Goal: Task Accomplishment & Management: Use online tool/utility

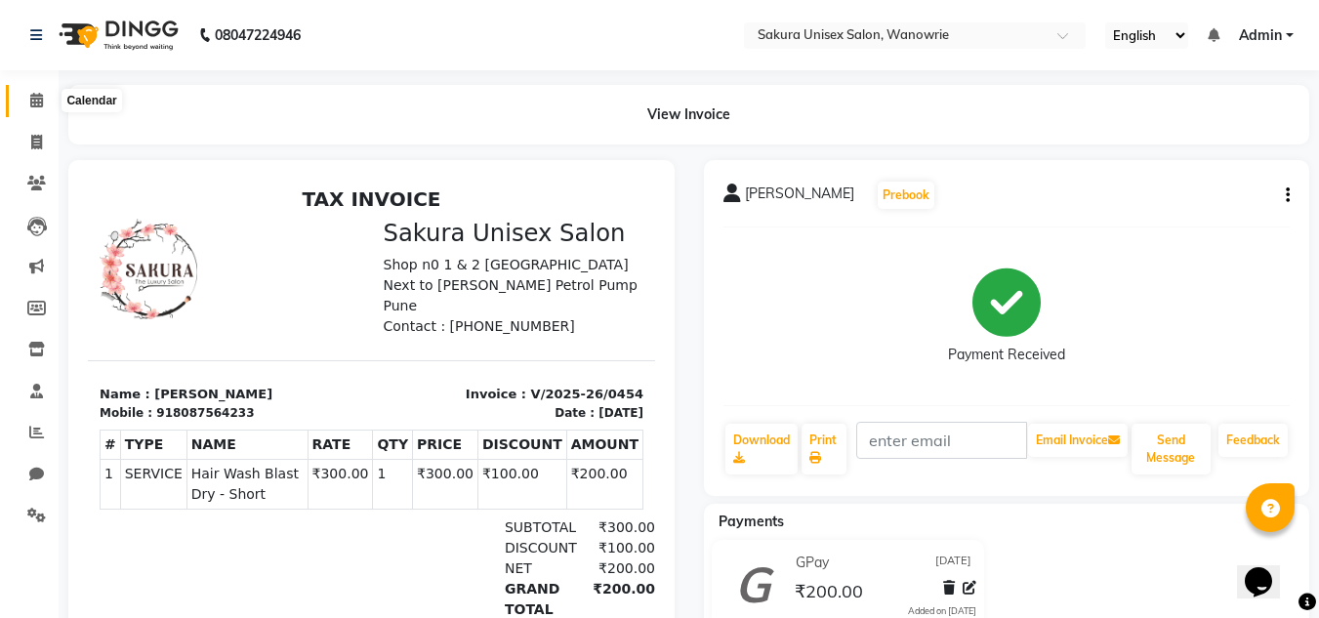
click at [47, 111] on span at bounding box center [37, 101] width 34 height 22
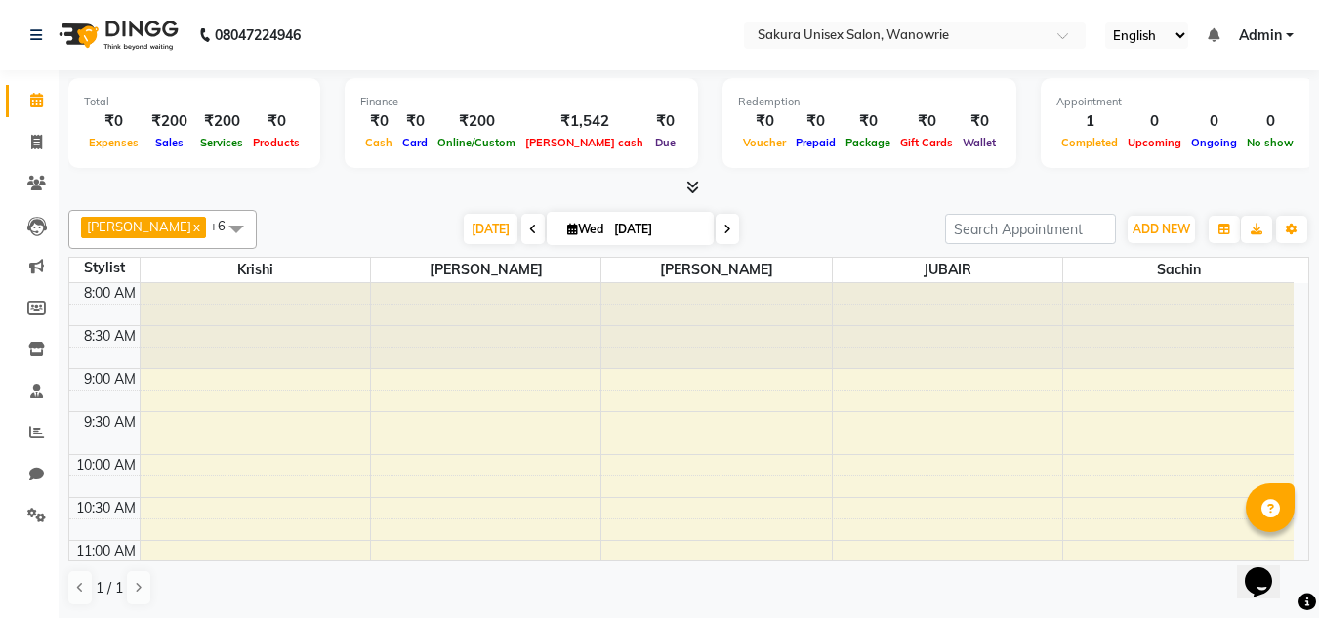
click at [693, 180] on icon at bounding box center [692, 187] width 13 height 15
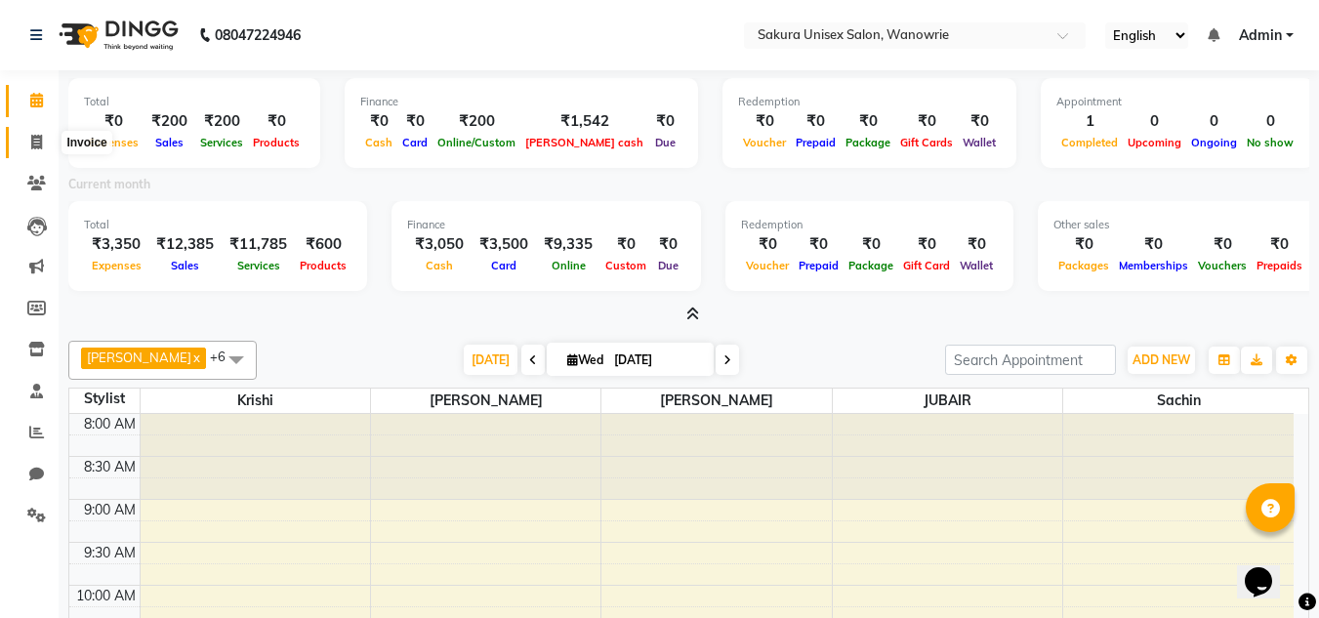
click at [33, 144] on icon at bounding box center [36, 142] width 11 height 15
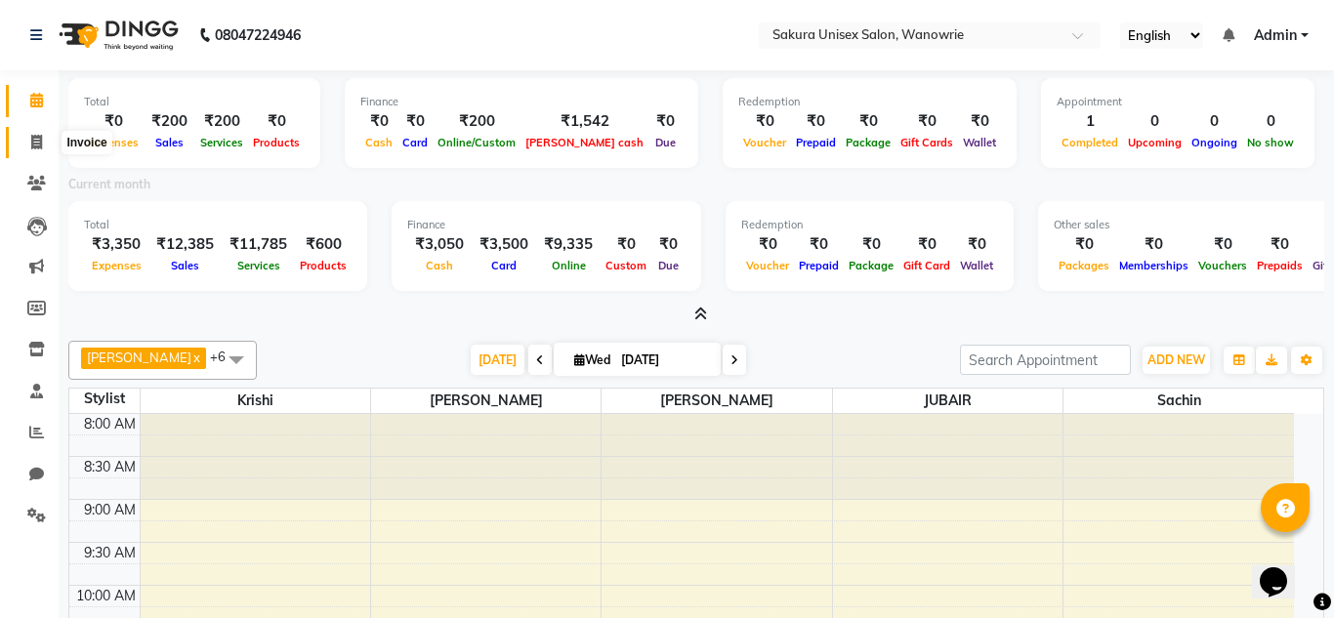
select select "service"
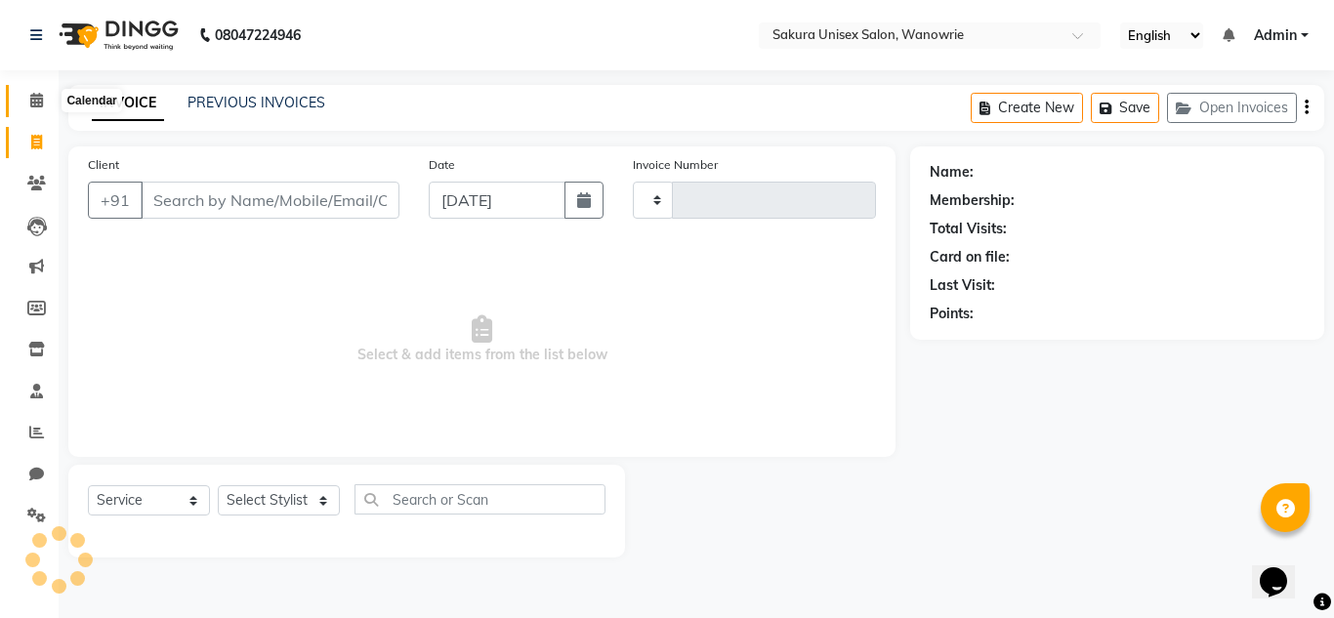
type input "0455"
click at [22, 108] on span at bounding box center [37, 101] width 34 height 22
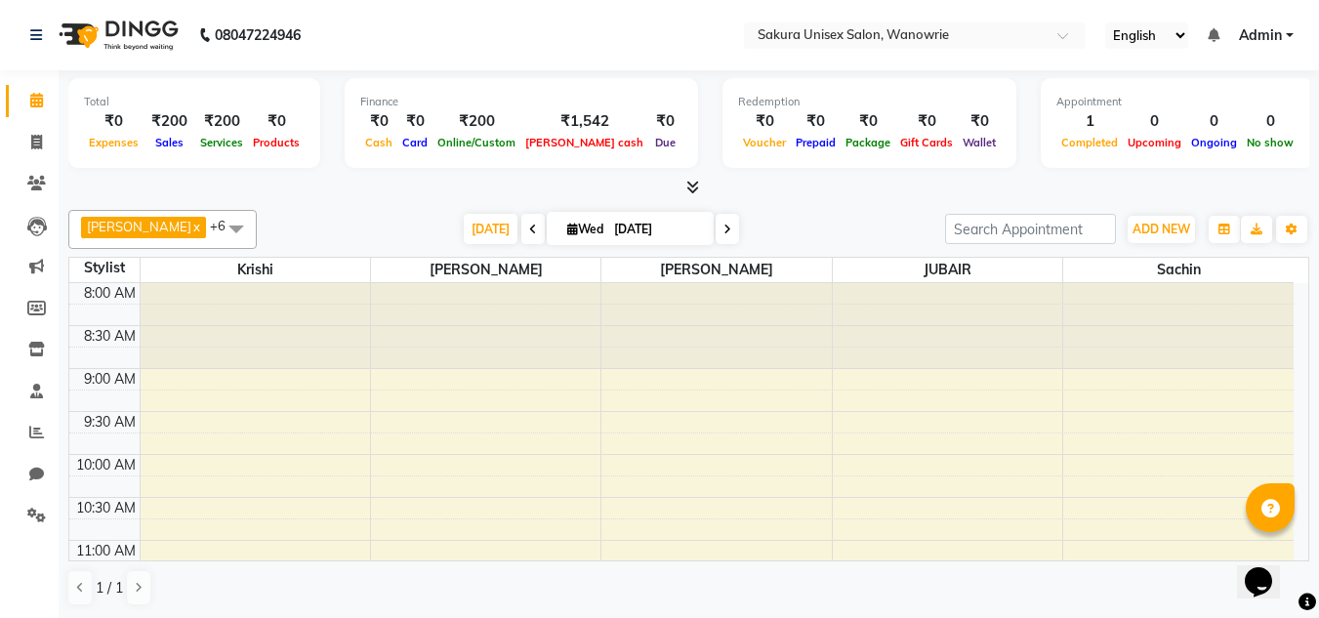
click at [706, 180] on div at bounding box center [688, 188] width 1241 height 21
click at [689, 186] on icon at bounding box center [692, 187] width 13 height 15
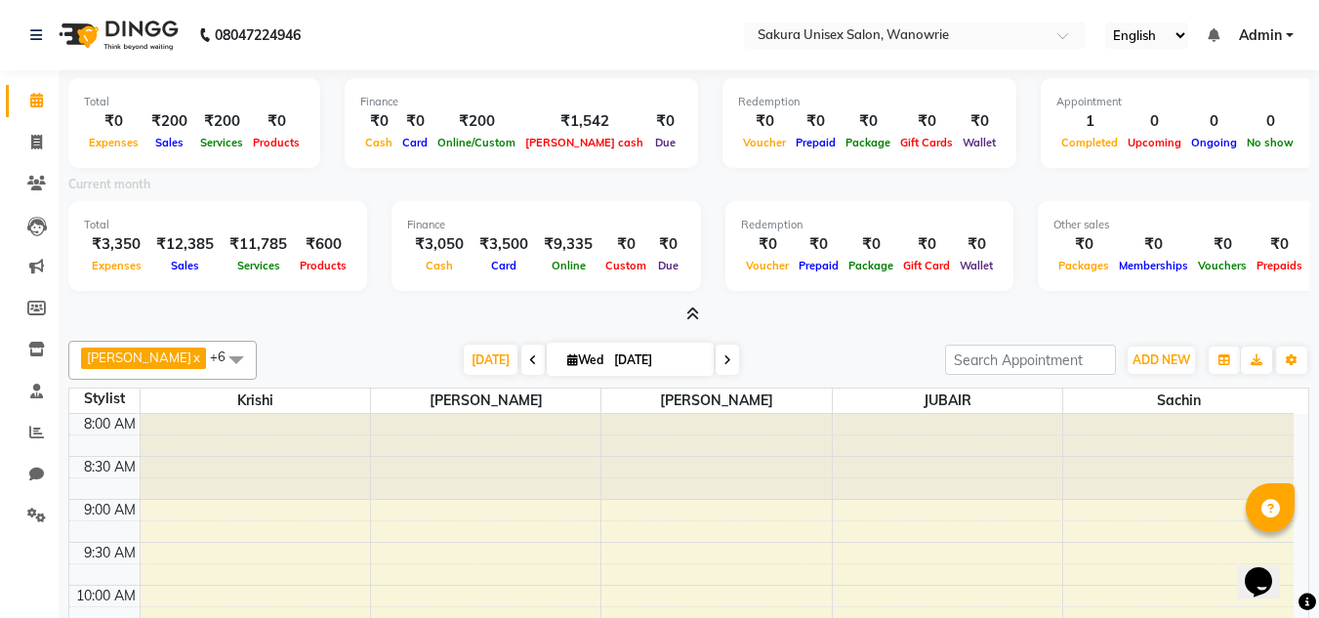
click at [692, 310] on icon at bounding box center [692, 314] width 13 height 15
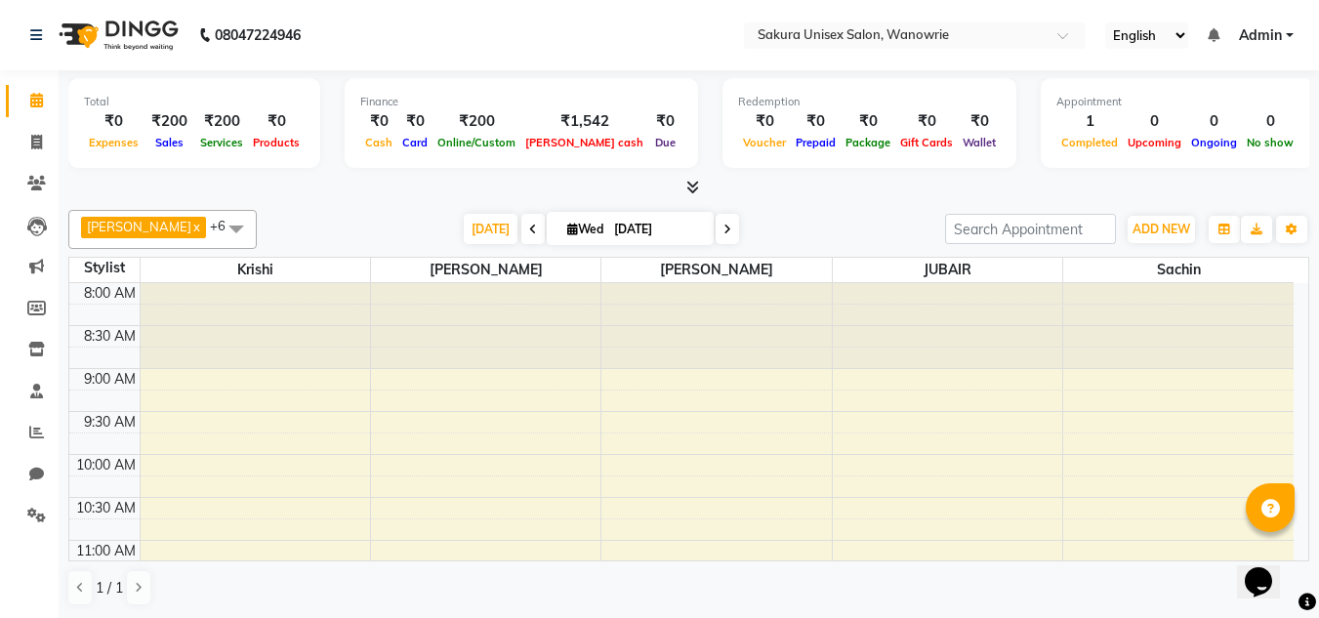
click at [33, 117] on li "Calendar" at bounding box center [29, 101] width 59 height 42
click at [53, 139] on span at bounding box center [37, 143] width 34 height 22
select select "7662"
select select "service"
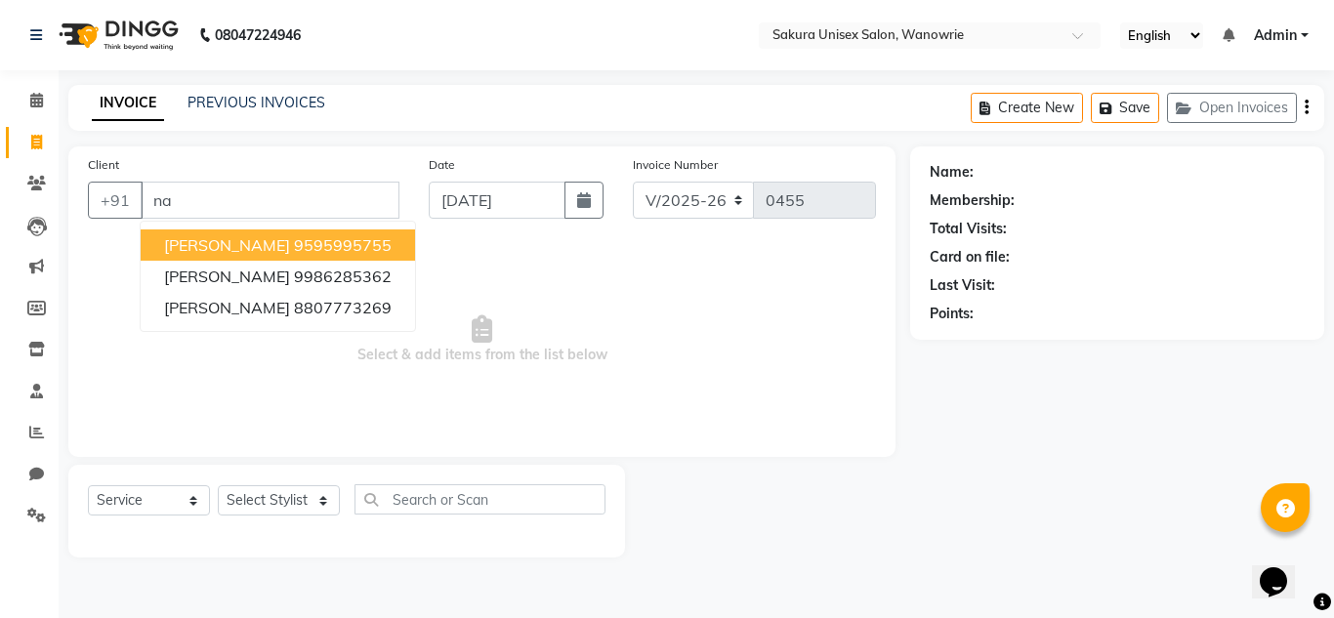
type input "n"
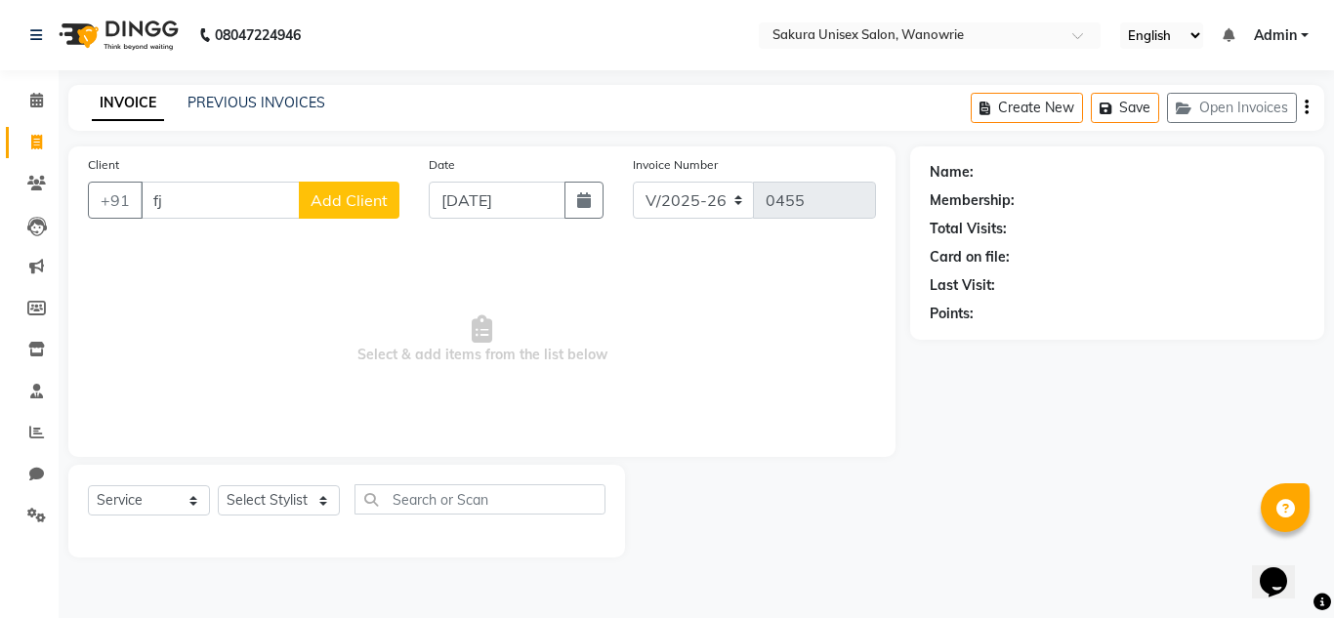
type input "f"
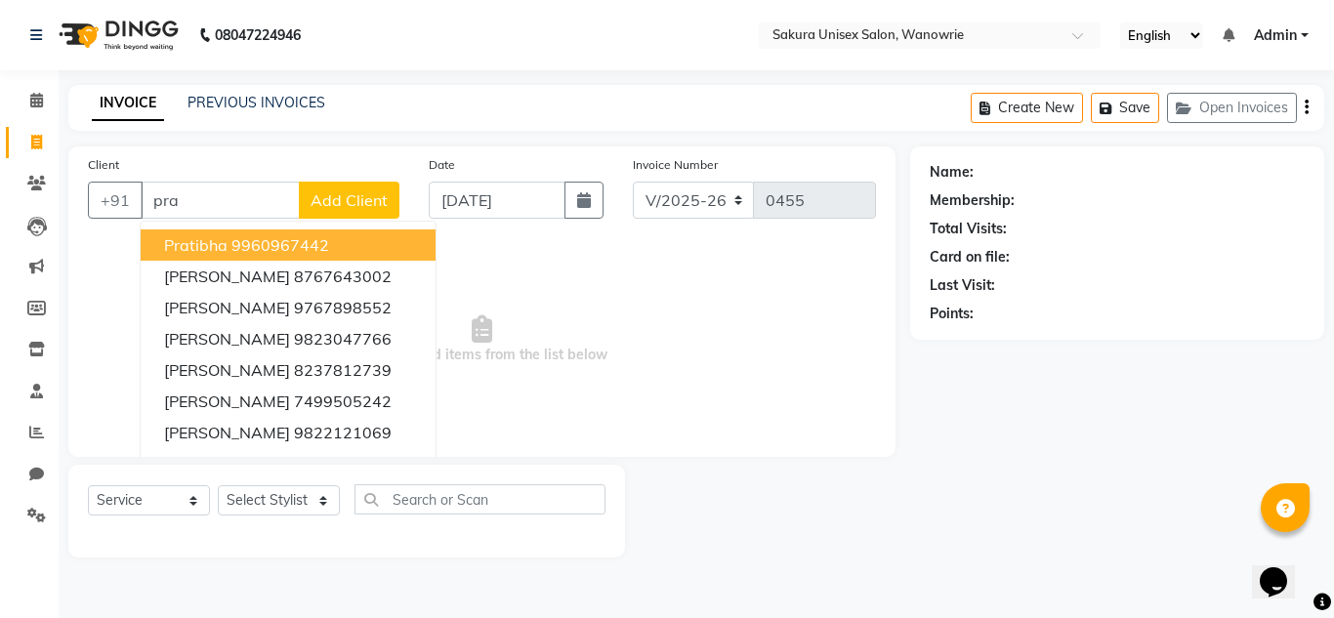
click at [261, 256] on button "pratibha 9960967442" at bounding box center [288, 244] width 295 height 31
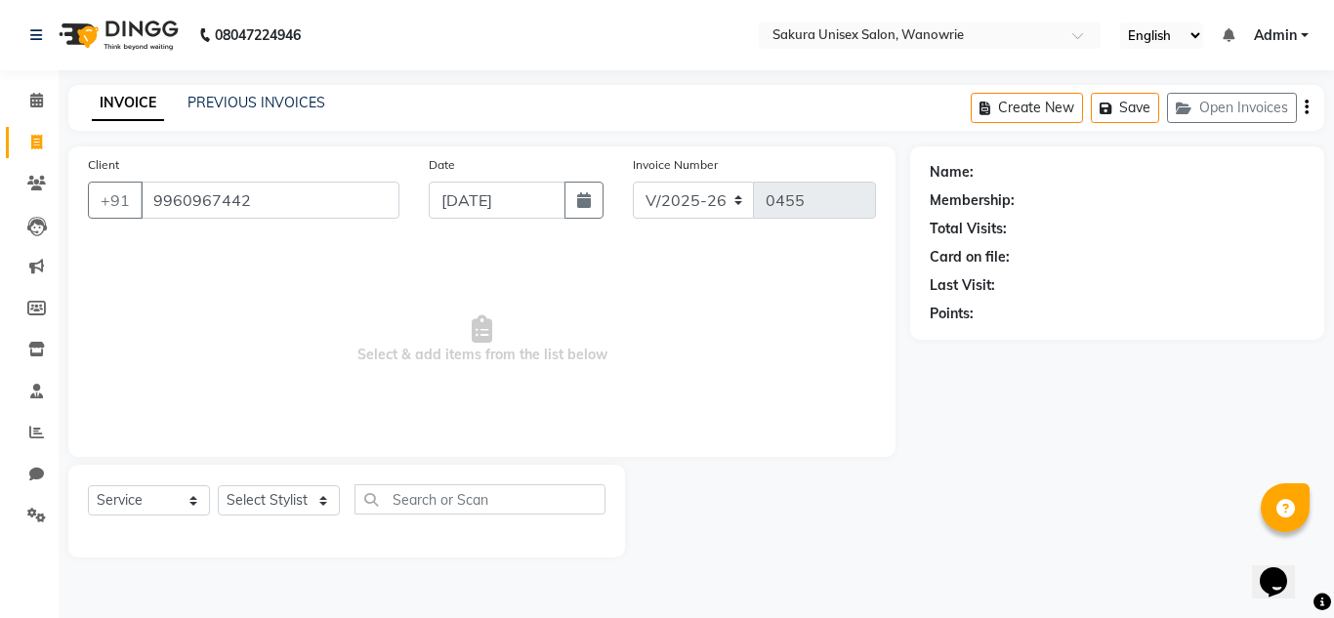
type input "9960967442"
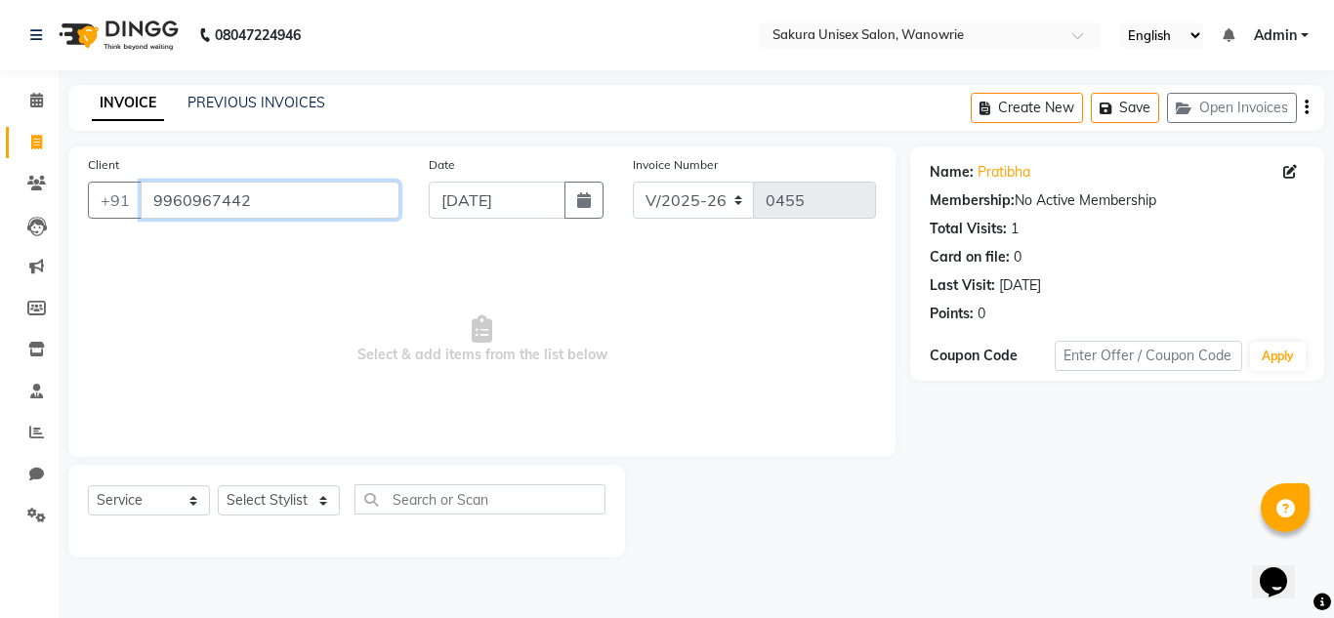
click at [193, 189] on input "9960967442" at bounding box center [270, 200] width 259 height 37
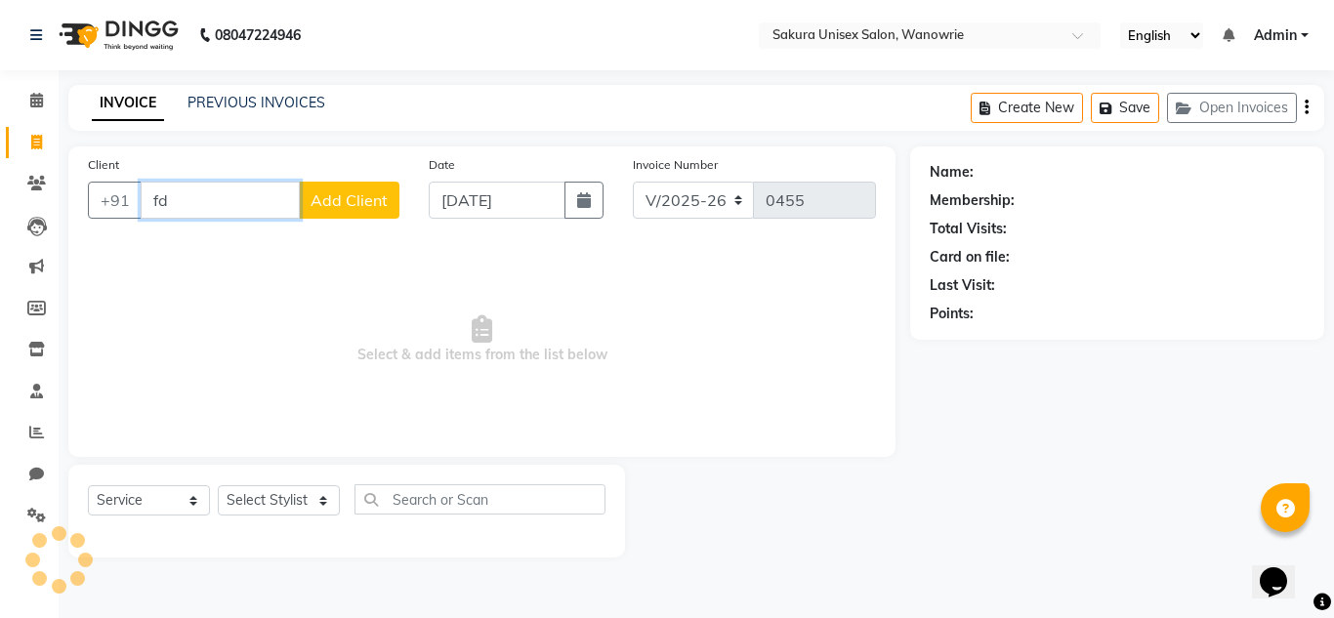
type input "f"
type input "bag"
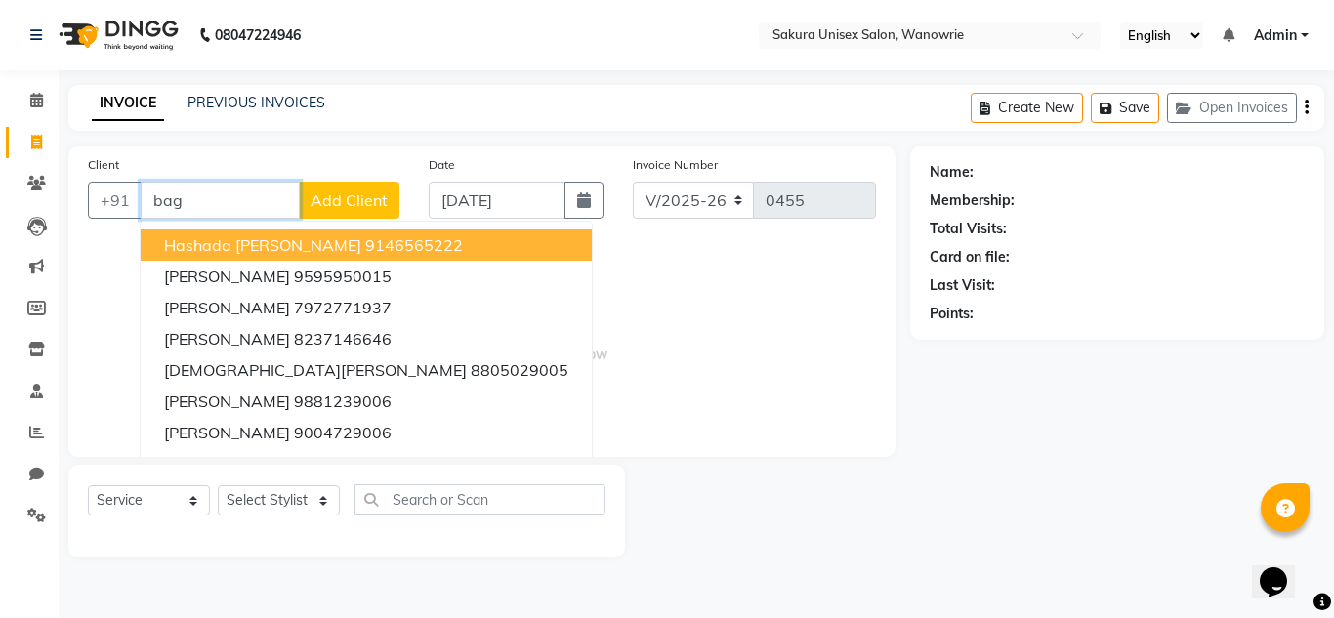
click at [277, 205] on input "bag" at bounding box center [220, 200] width 159 height 37
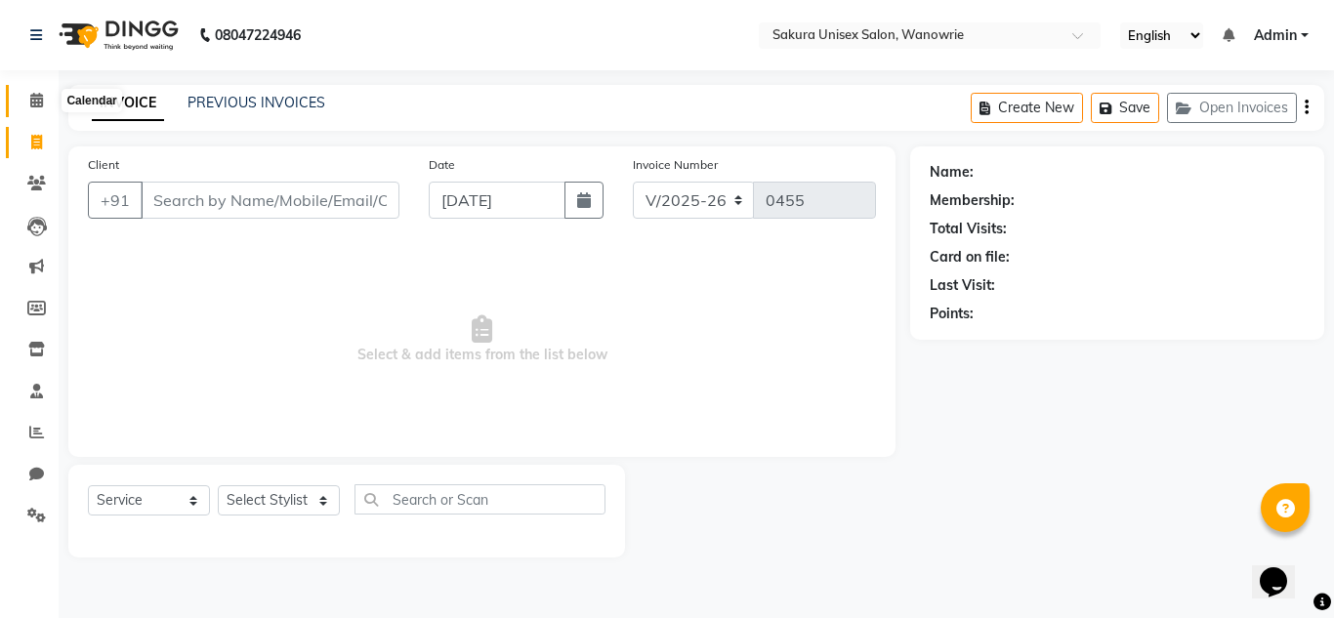
click at [36, 99] on icon at bounding box center [36, 100] width 13 height 15
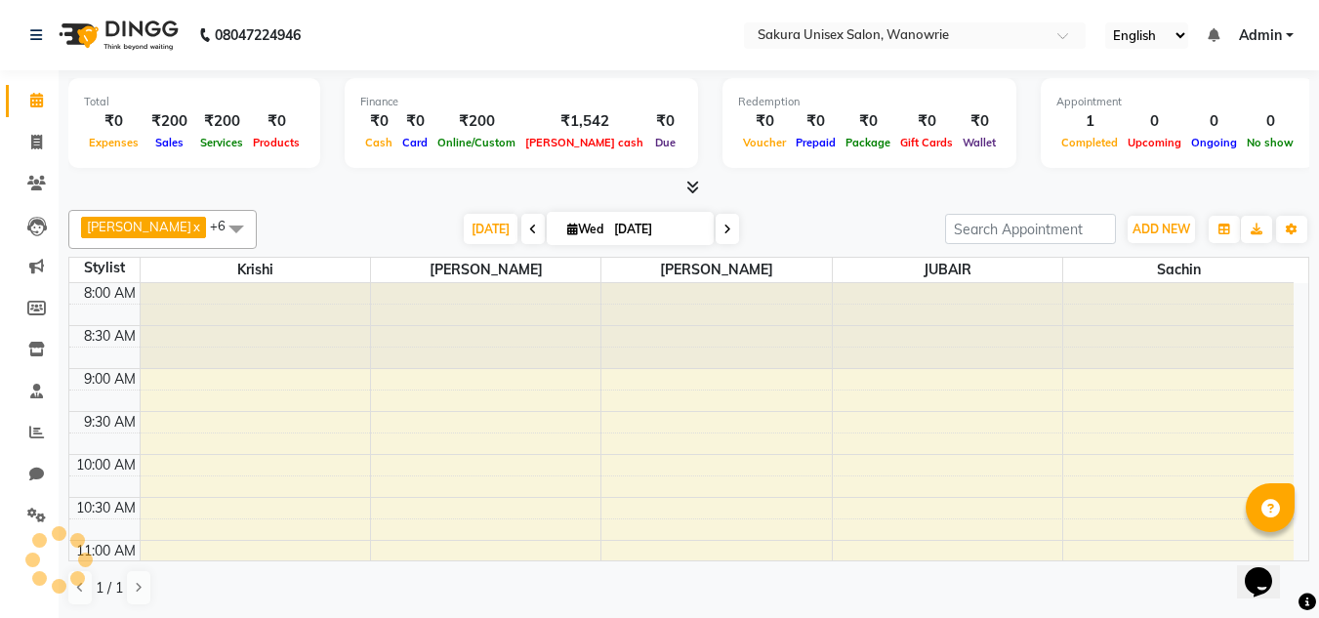
scroll to position [860, 0]
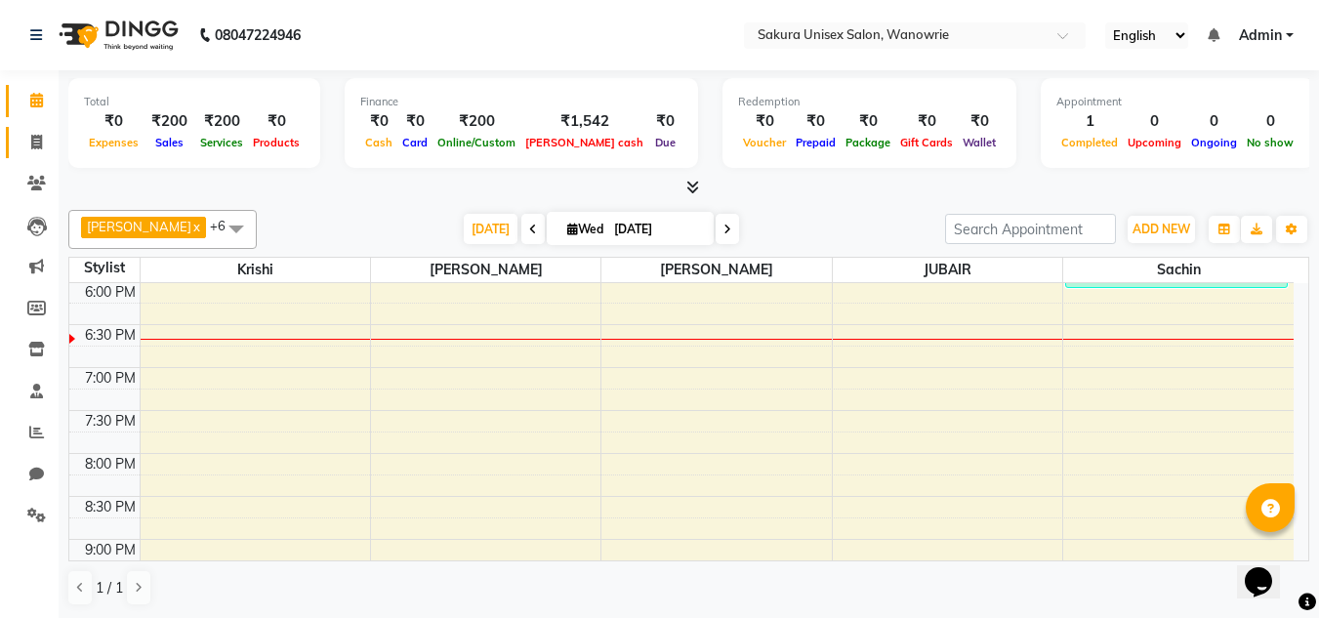
click at [37, 128] on link "Invoice" at bounding box center [29, 143] width 47 height 32
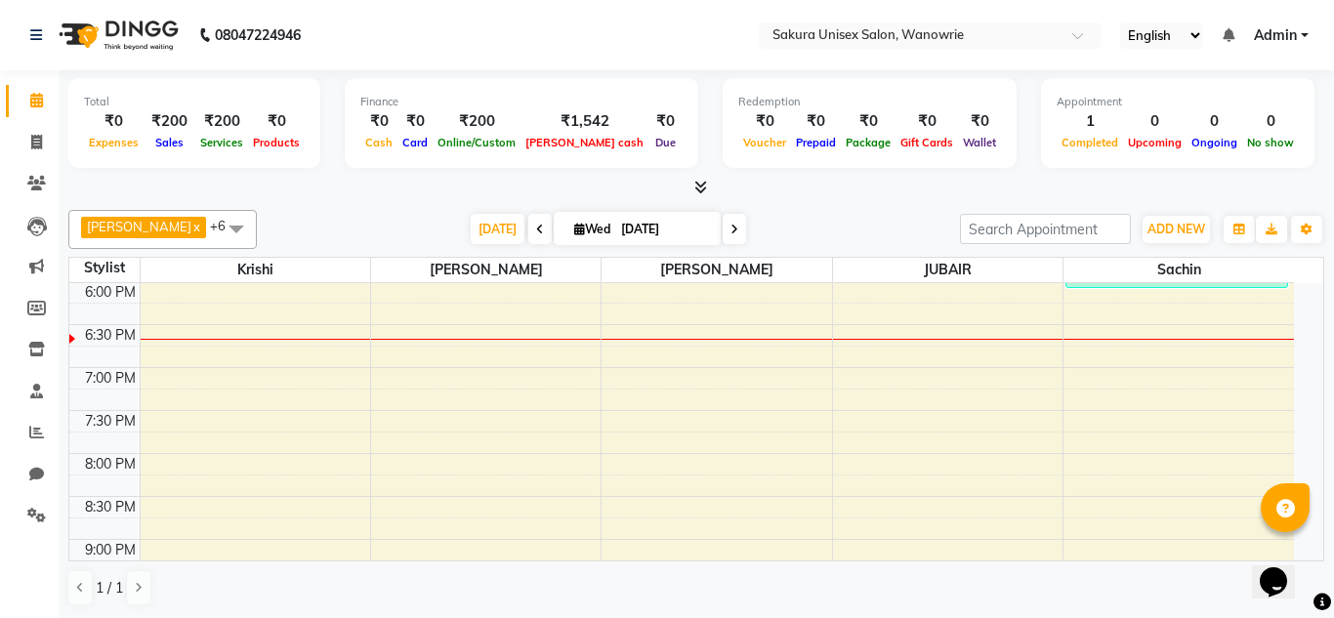
select select "7662"
select select "service"
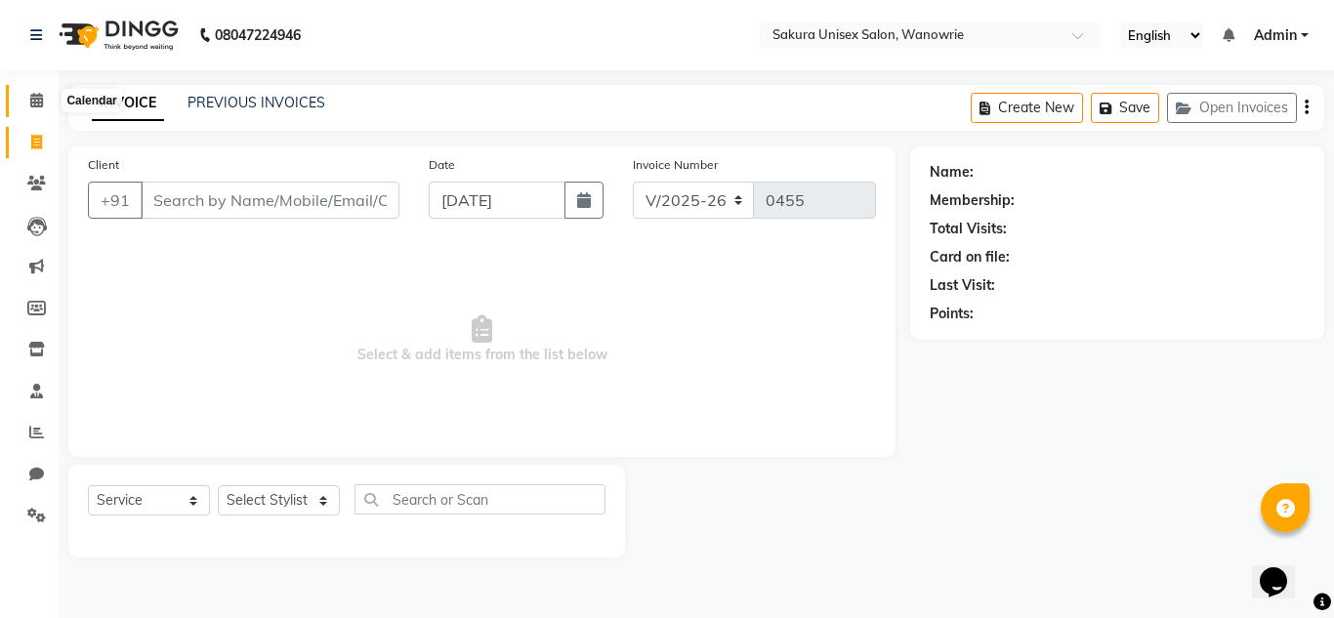
click at [35, 100] on icon at bounding box center [36, 100] width 13 height 15
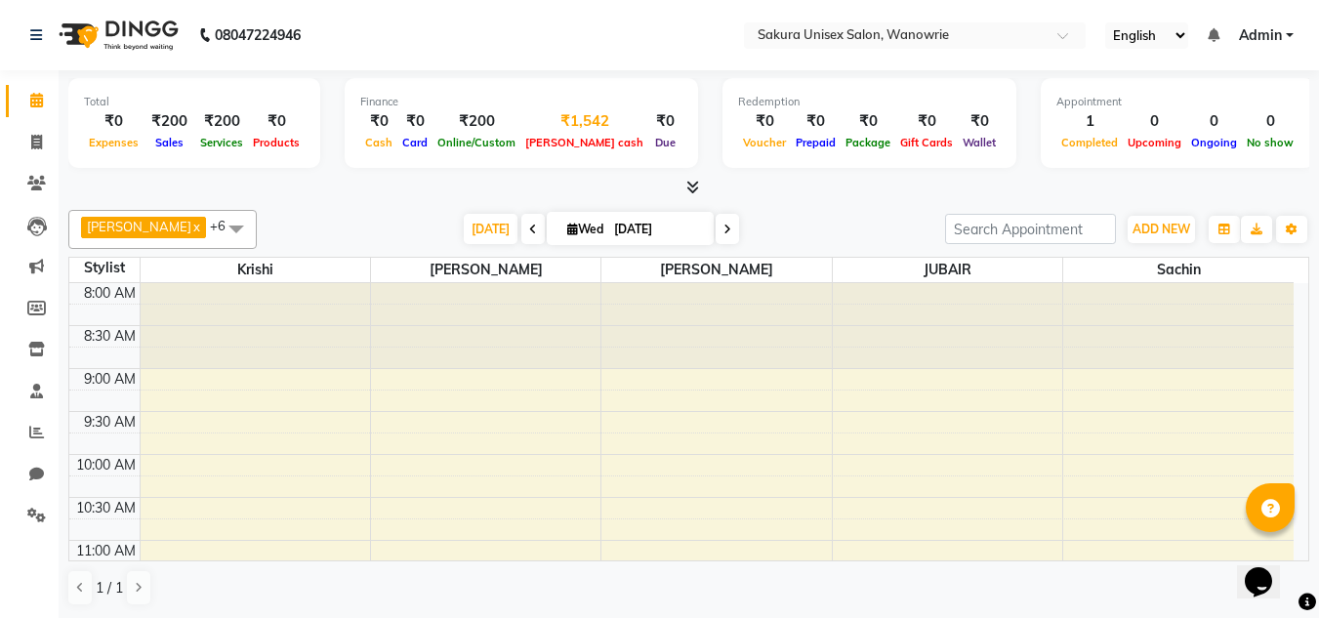
click at [534, 132] on div "[PERSON_NAME] cash" at bounding box center [584, 142] width 128 height 21
click at [565, 125] on div "₹1,542" at bounding box center [584, 121] width 128 height 22
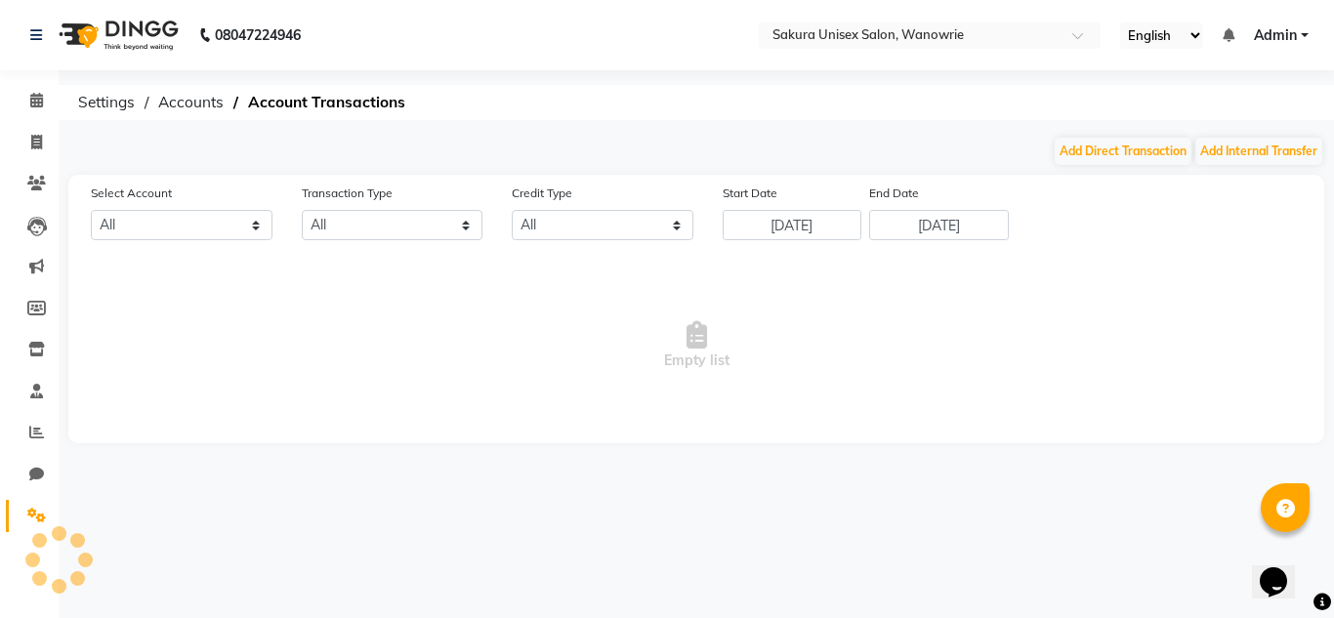
select select "6793"
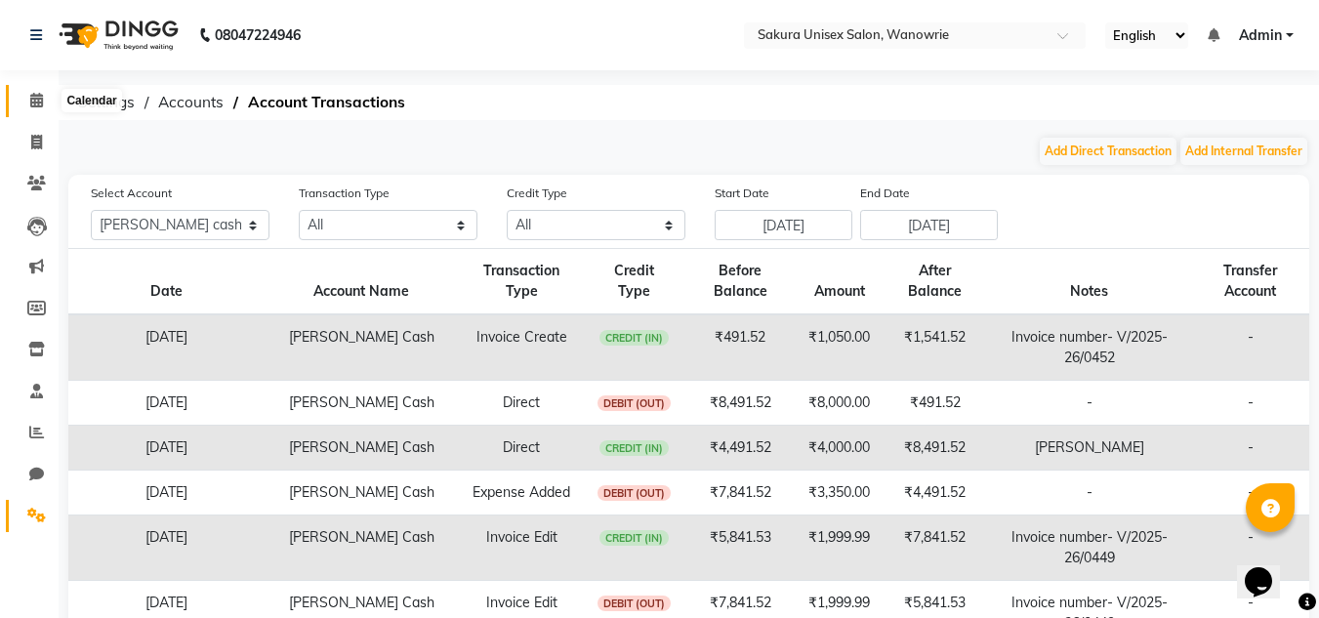
click at [35, 94] on icon at bounding box center [36, 100] width 13 height 15
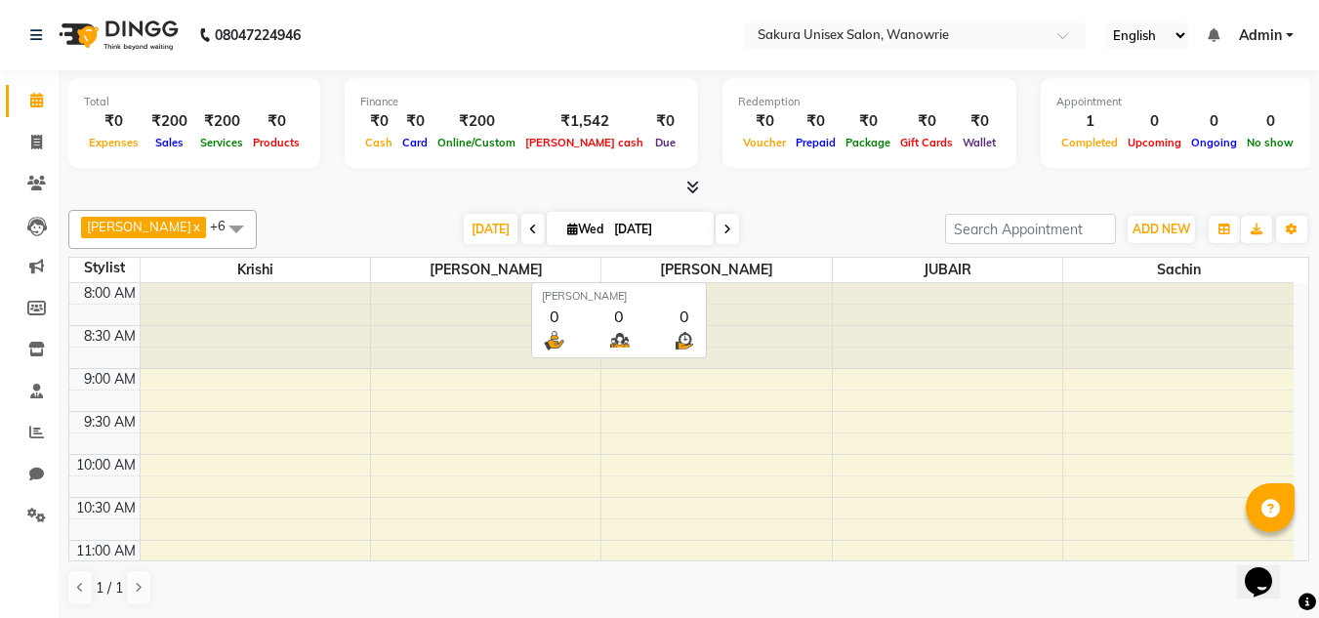
scroll to position [1, 0]
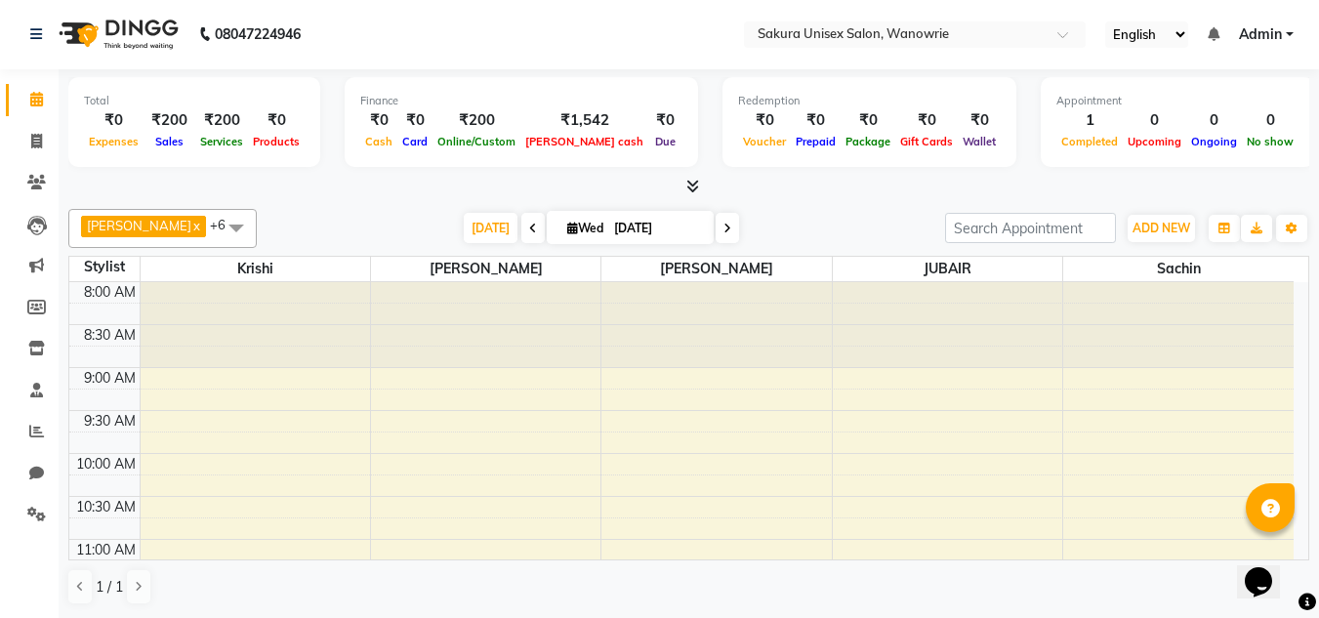
click at [691, 184] on icon at bounding box center [692, 186] width 13 height 15
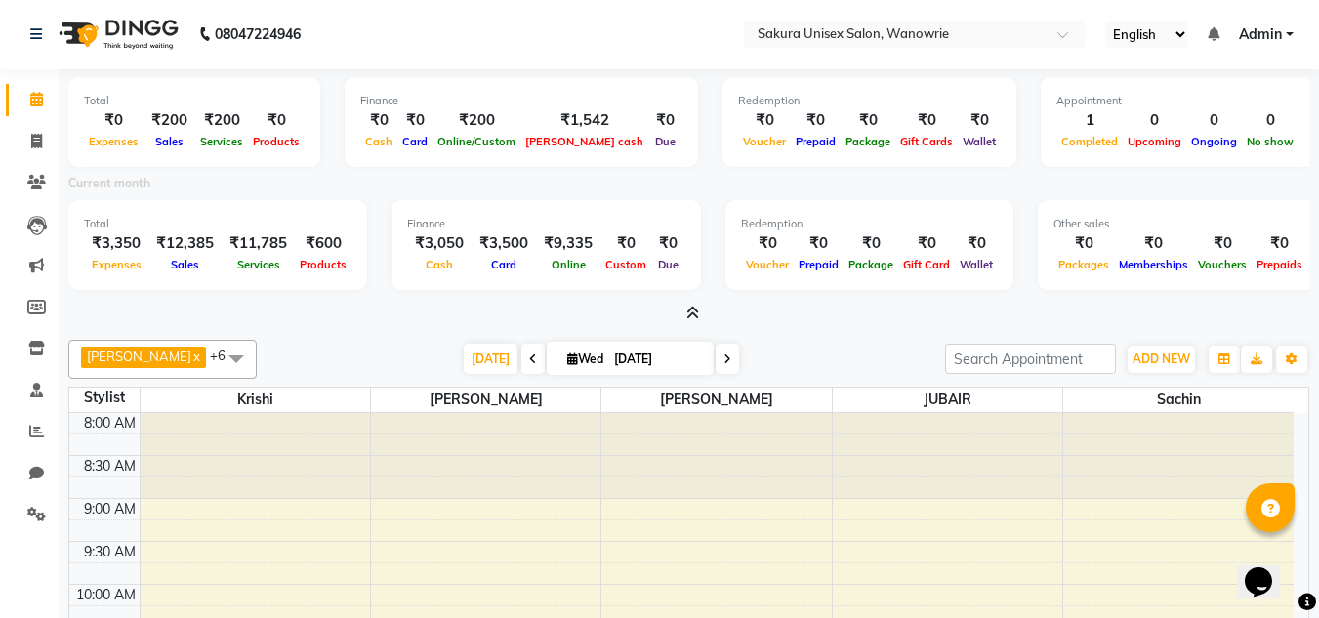
click at [696, 317] on icon at bounding box center [692, 313] width 13 height 15
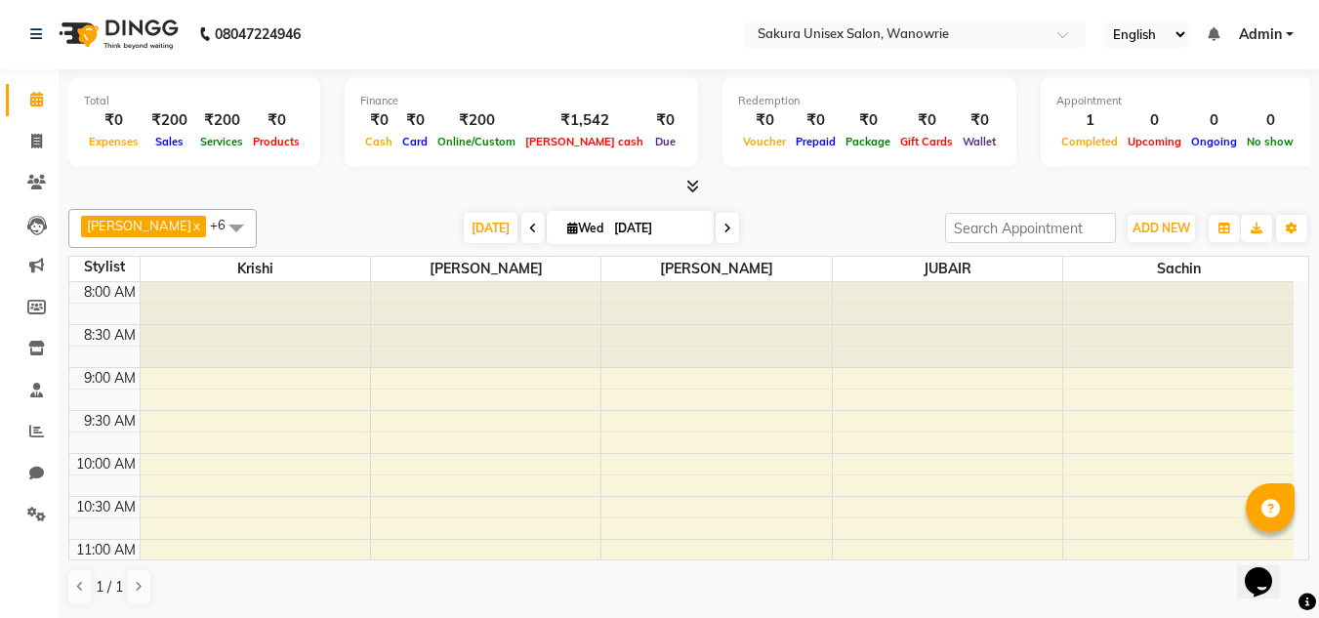
click at [698, 188] on icon at bounding box center [692, 186] width 13 height 15
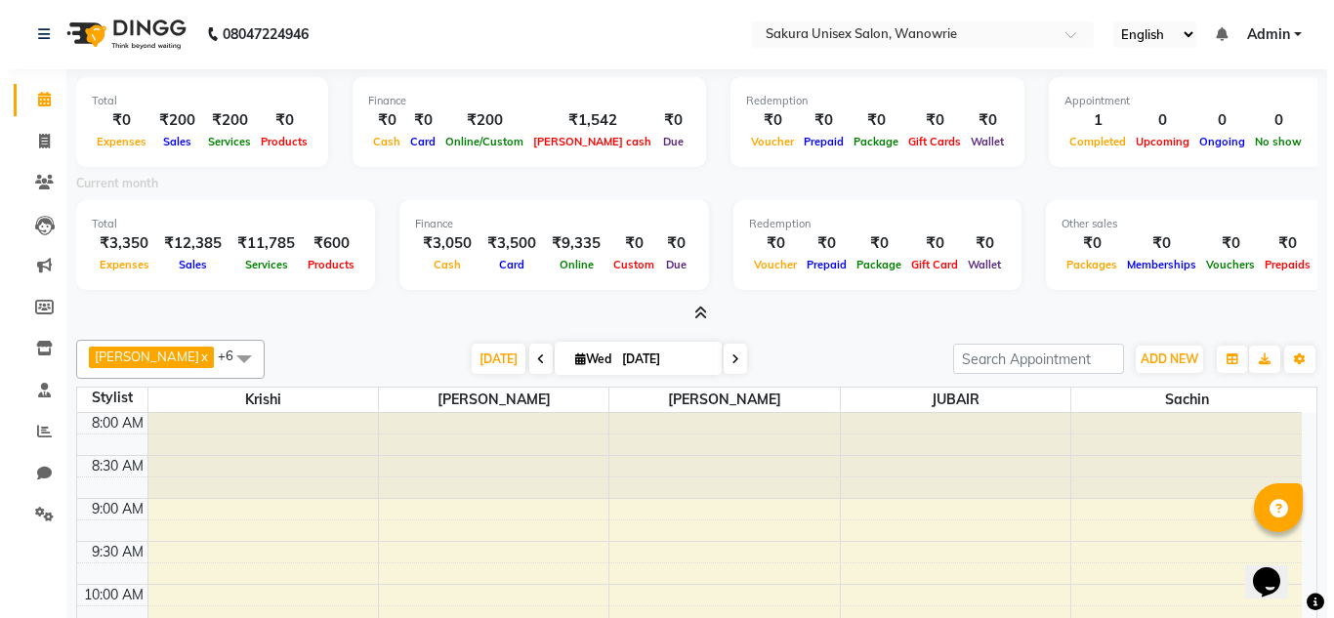
scroll to position [0, 0]
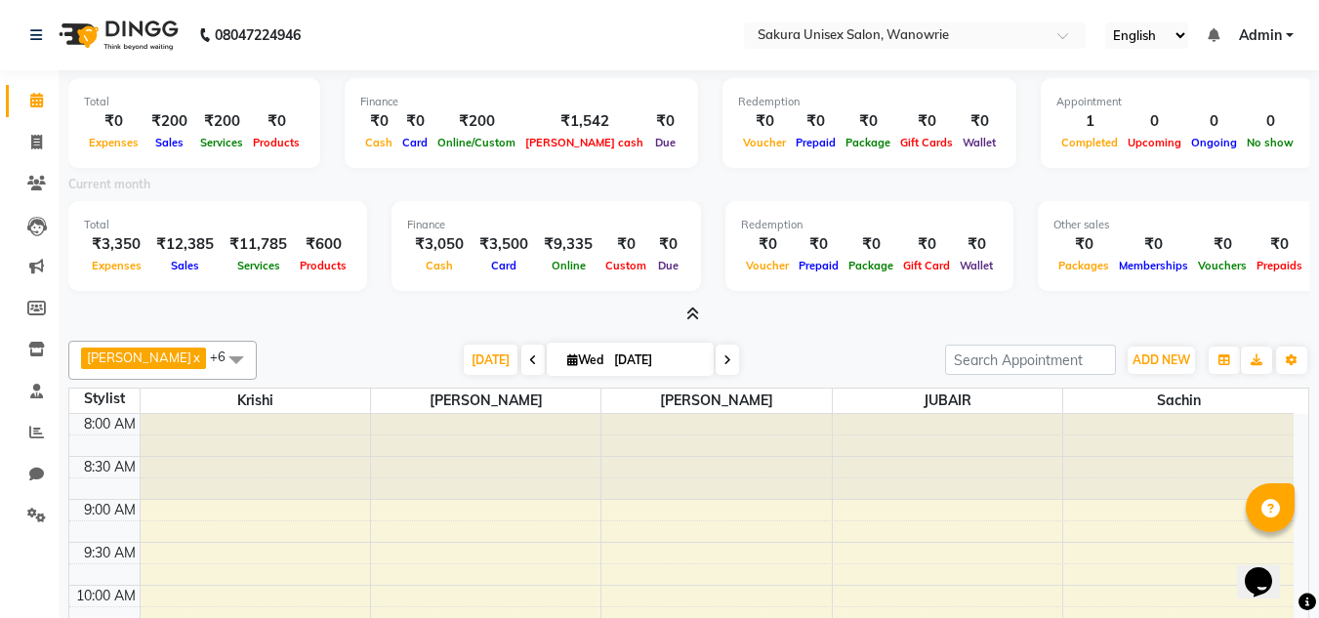
click at [682, 319] on span at bounding box center [689, 315] width 21 height 21
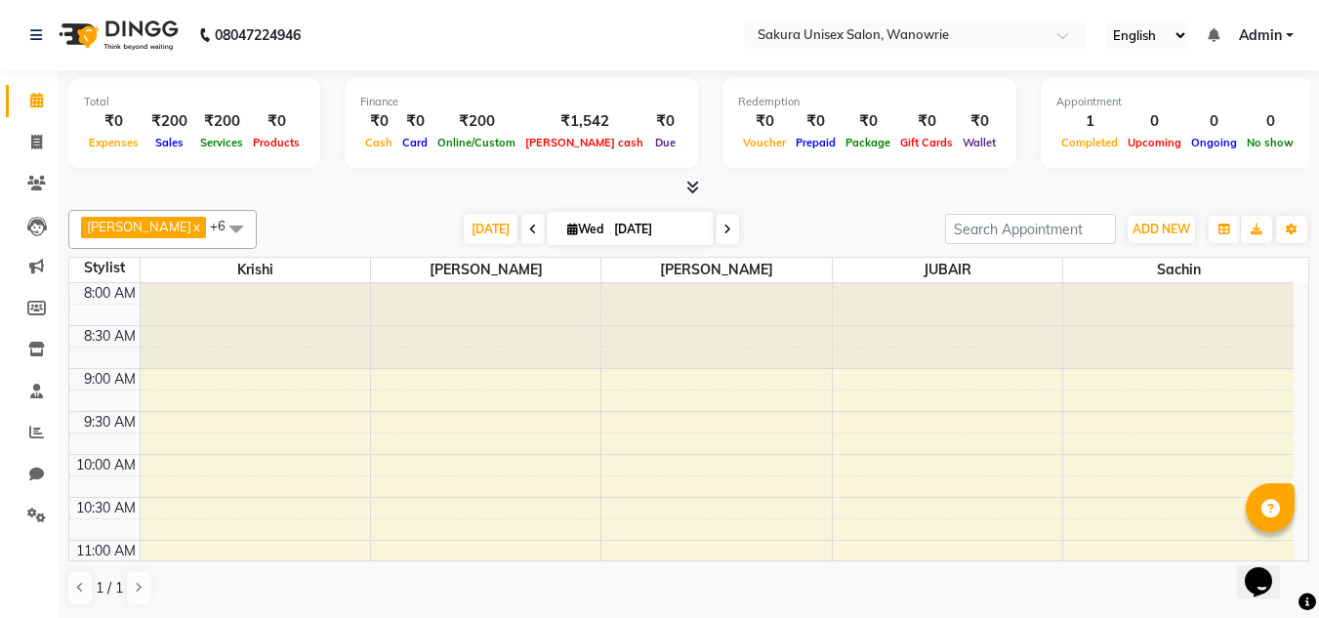
click at [688, 191] on icon at bounding box center [692, 187] width 13 height 15
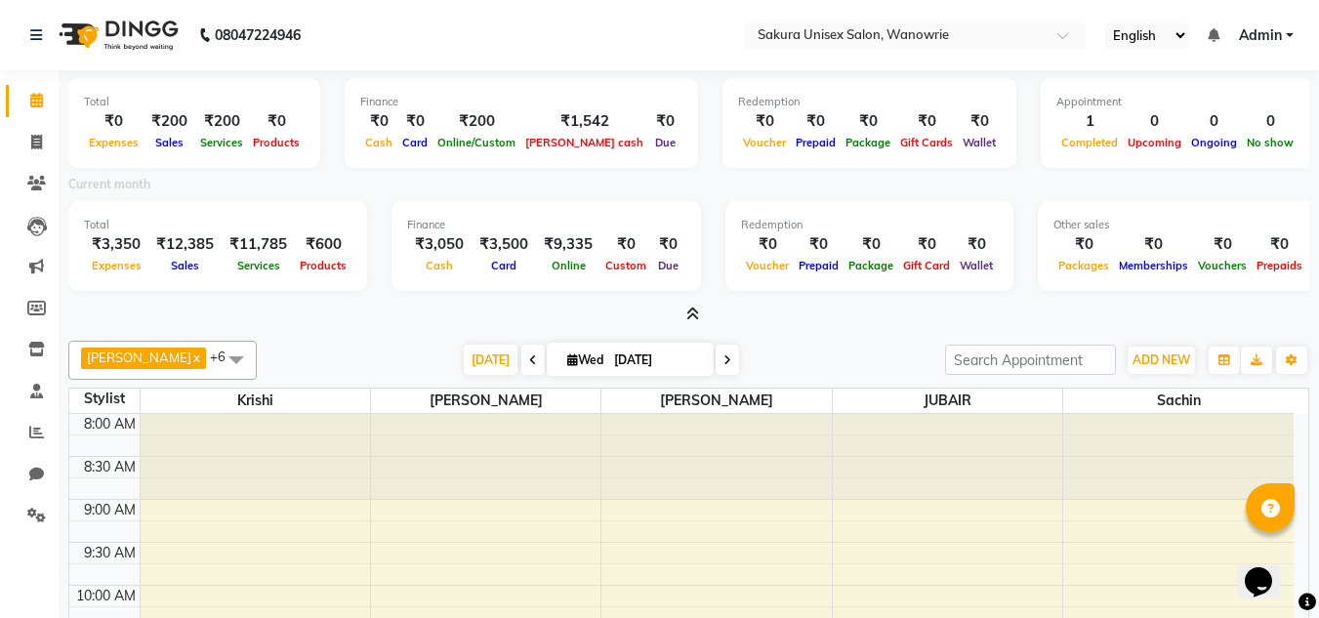
drag, startPoint x: 696, startPoint y: 313, endPoint x: 696, endPoint y: 279, distance: 34.2
click at [696, 314] on icon at bounding box center [692, 314] width 13 height 15
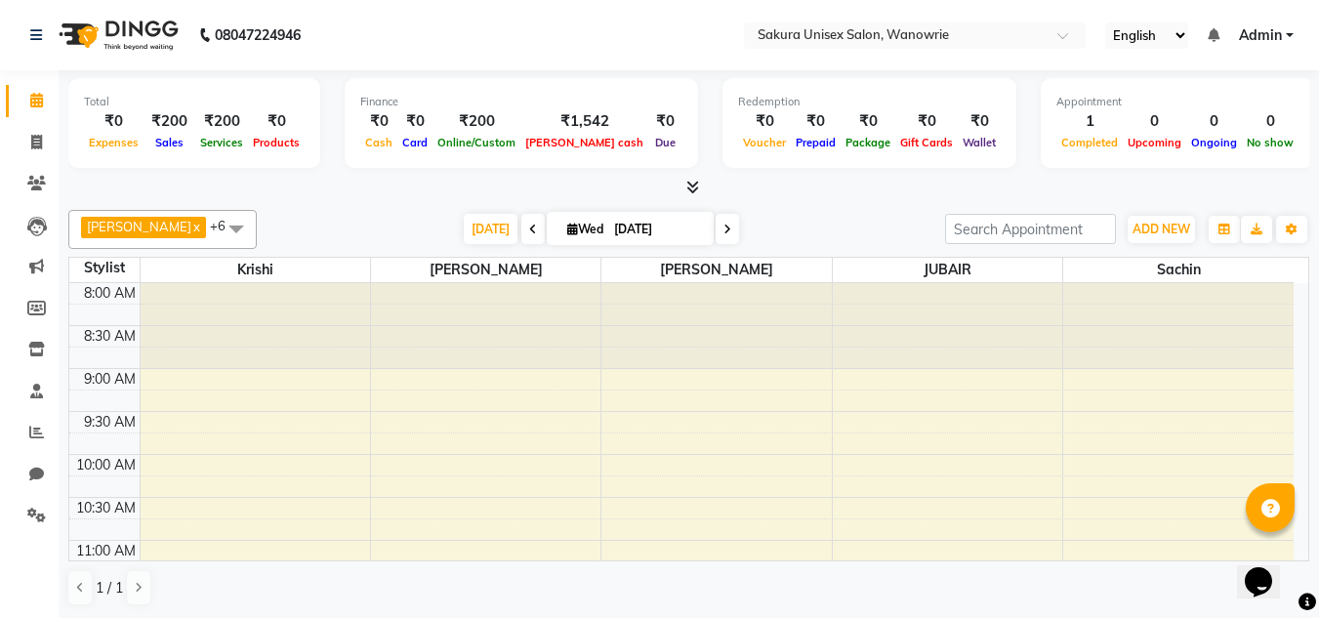
click at [697, 186] on icon at bounding box center [692, 187] width 13 height 15
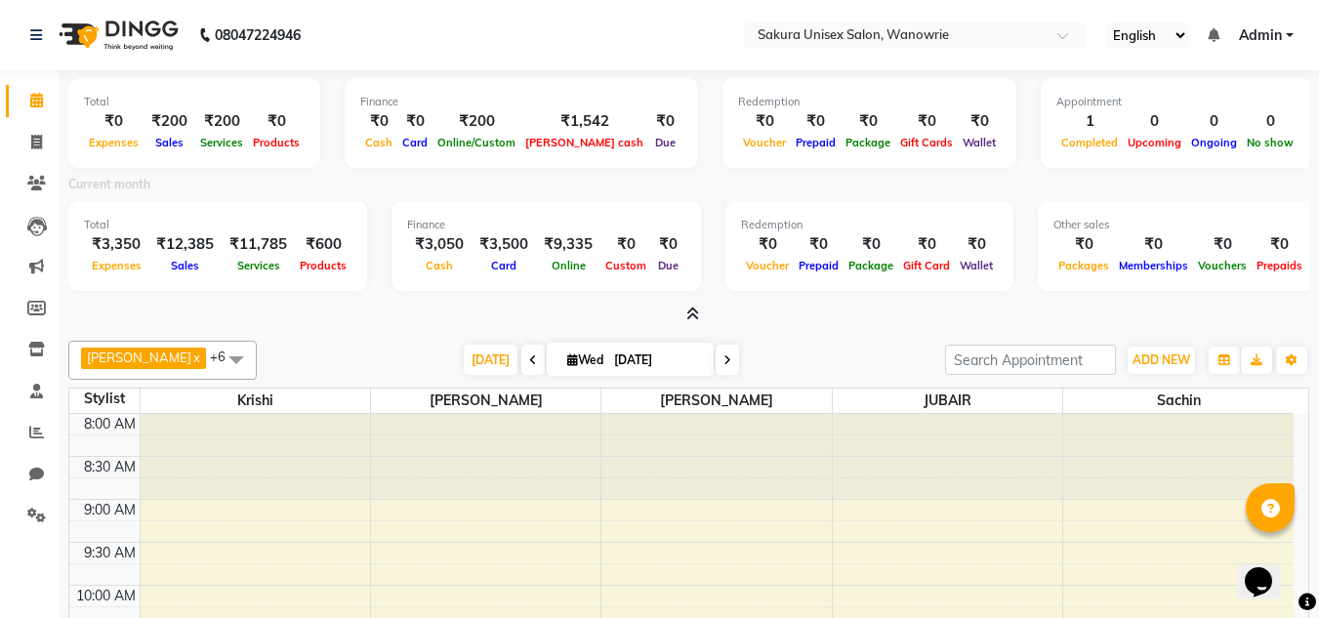
click at [697, 310] on icon at bounding box center [692, 314] width 13 height 15
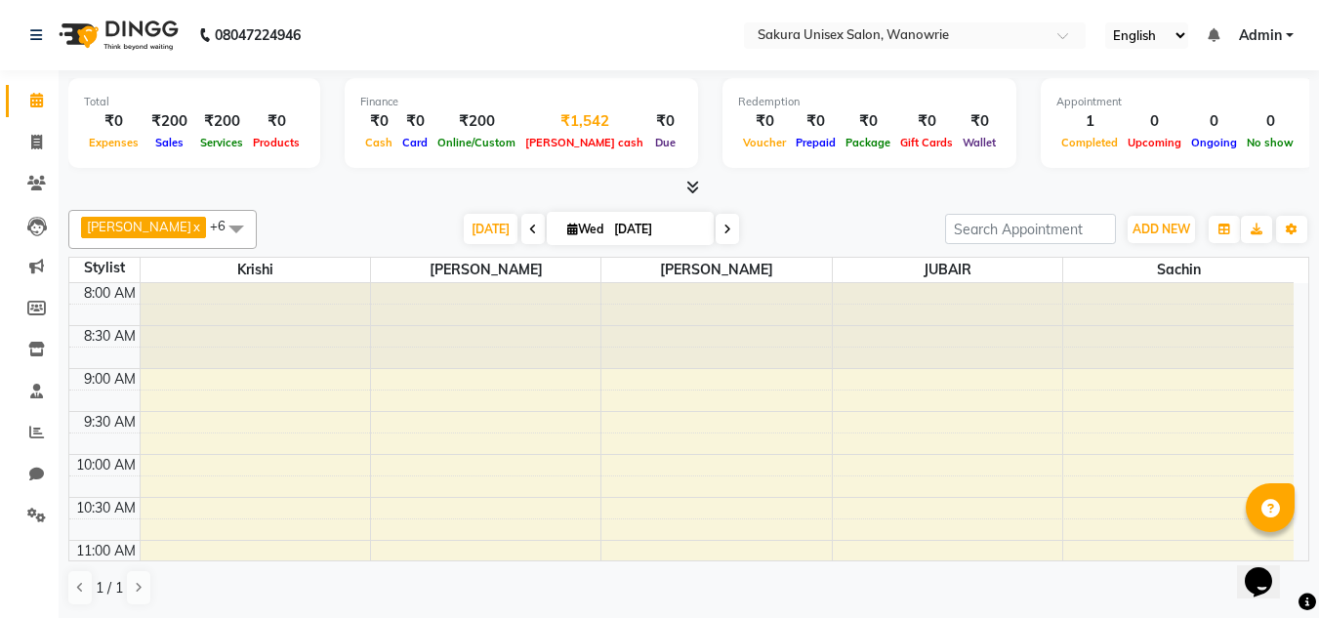
click at [551, 128] on div "₹1,542" at bounding box center [584, 121] width 128 height 22
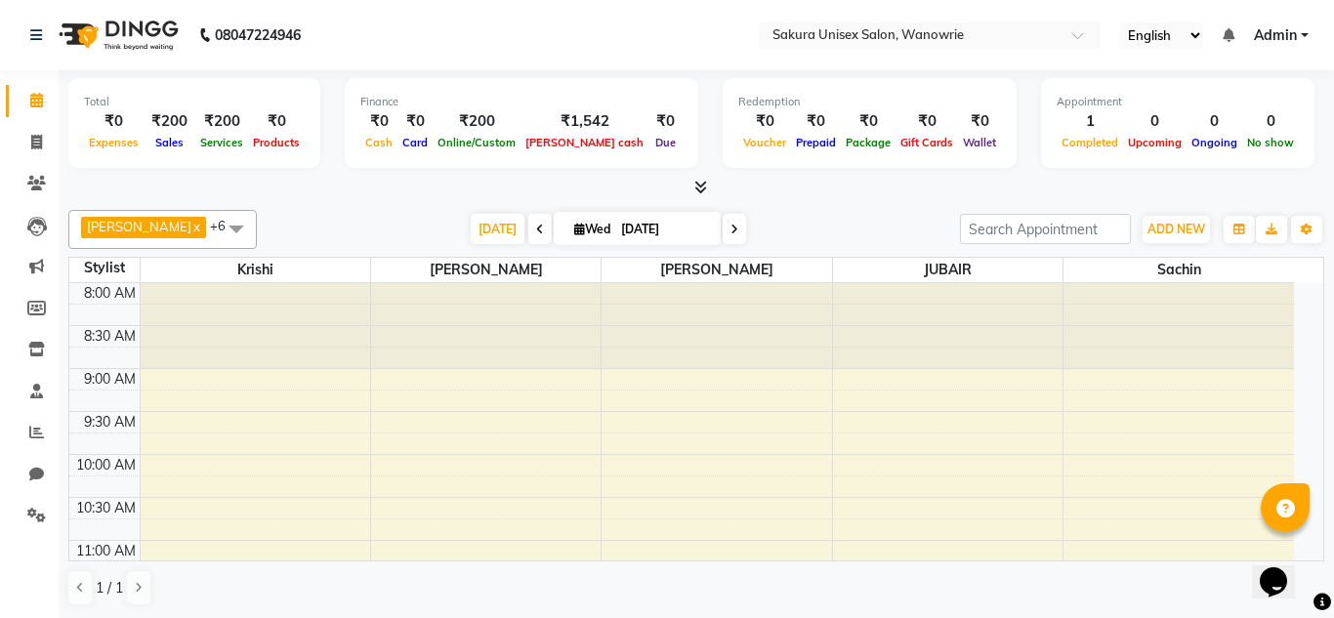
select select "6793"
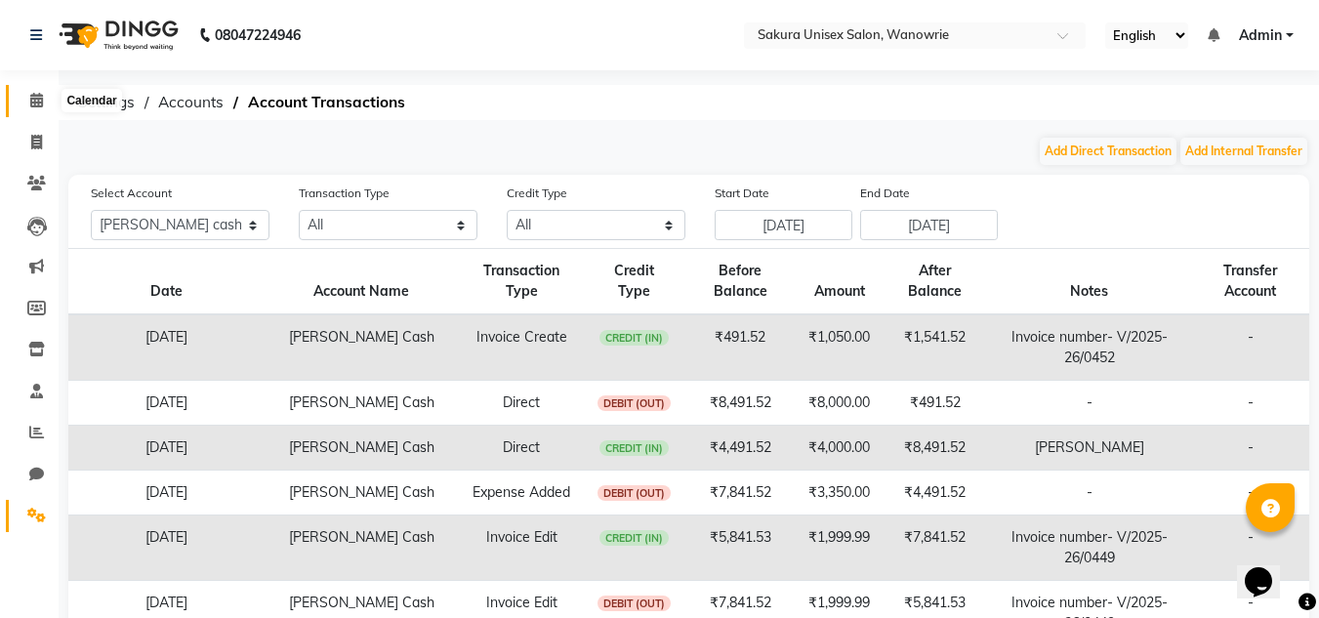
click at [23, 105] on span at bounding box center [37, 101] width 34 height 22
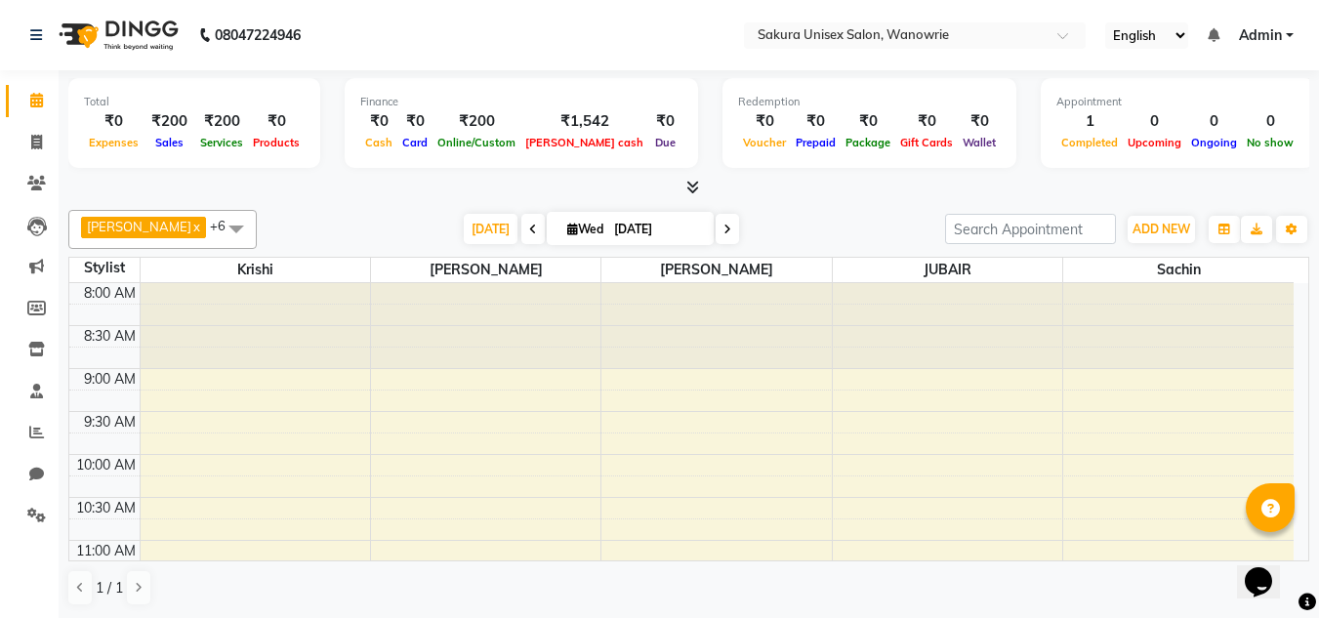
click at [15, 96] on link "Calendar" at bounding box center [29, 101] width 47 height 32
drag, startPoint x: 31, startPoint y: 139, endPoint x: 49, endPoint y: 147, distance: 19.6
click at [32, 139] on icon at bounding box center [36, 142] width 11 height 15
select select "7662"
select select "service"
